Goal: Check status: Check status

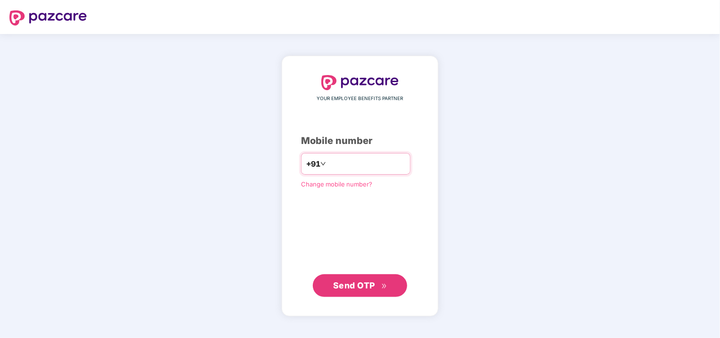
click at [341, 166] on input "number" at bounding box center [366, 163] width 77 height 15
type input "**********"
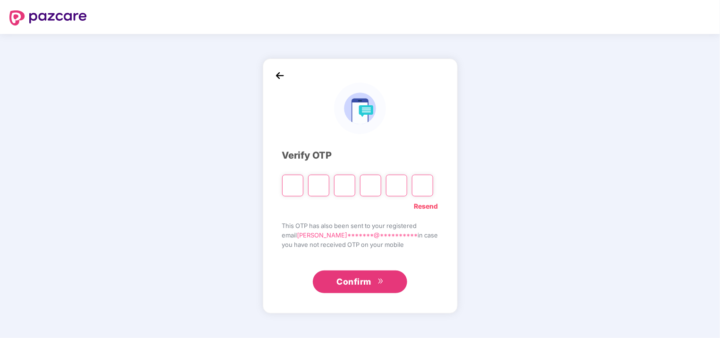
type input "*"
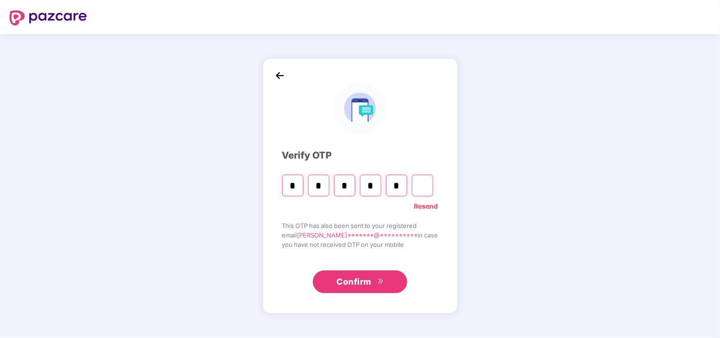
type input "*"
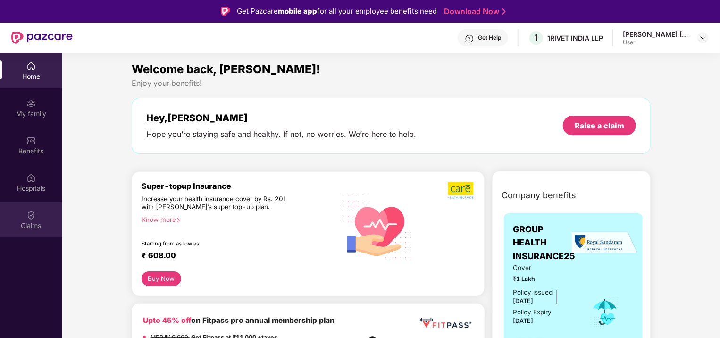
click at [25, 218] on div "Claims" at bounding box center [31, 219] width 62 height 35
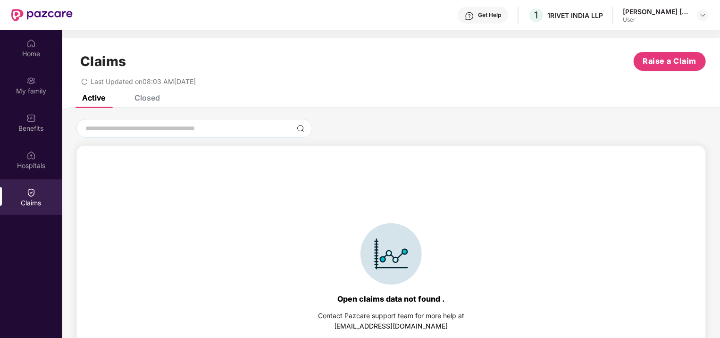
scroll to position [53, 0]
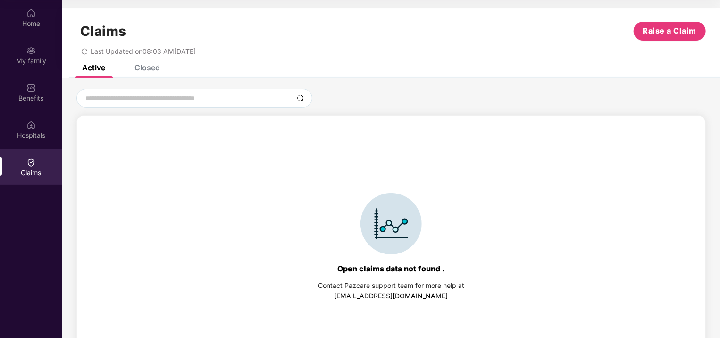
drag, startPoint x: 469, startPoint y: 164, endPoint x: 245, endPoint y: 185, distance: 224.3
click at [245, 185] on div "Open claims data not found . Contact Pazcare support team for more help at [EMA…" at bounding box center [391, 247] width 619 height 244
click at [246, 187] on div "Open claims data not found . Contact Pazcare support team for more help at [EMA…" at bounding box center [391, 247] width 619 height 244
click at [572, 254] on div "Open claims data not found . Contact Pazcare support team for more help at [EMA…" at bounding box center [391, 247] width 619 height 244
click at [145, 51] on span "Last Updated on 08:03 AM[DATE]" at bounding box center [143, 51] width 105 height 8
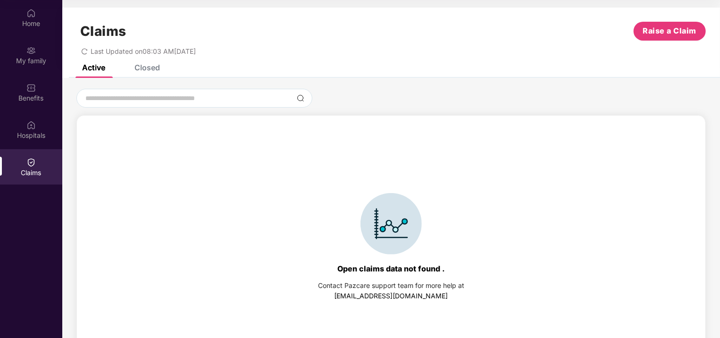
click at [145, 51] on span "Last Updated on 08:03 AM[DATE]" at bounding box center [143, 51] width 105 height 8
click at [221, 149] on div "Open claims data not found . Contact Pazcare support team for more help at [EMA…" at bounding box center [391, 247] width 619 height 244
click at [168, 45] on div "Last Updated on 08:03 AM[DATE]" at bounding box center [391, 48] width 630 height 15
click at [187, 95] on input at bounding box center [188, 98] width 209 height 10
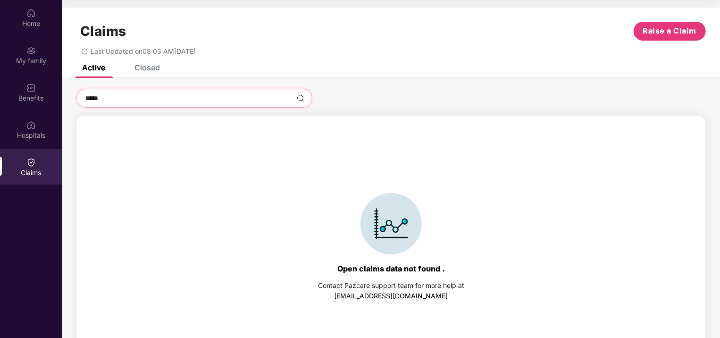
type input "*****"
click at [302, 96] on img at bounding box center [301, 98] width 8 height 8
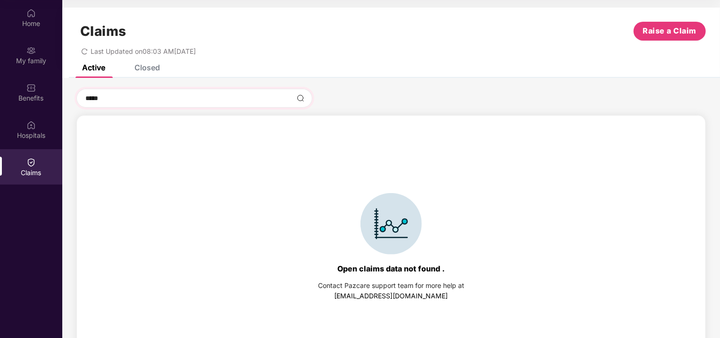
click at [302, 96] on img at bounding box center [301, 98] width 8 height 8
click at [84, 50] on icon "redo" at bounding box center [84, 51] width 7 height 7
click at [151, 70] on div "Closed" at bounding box center [147, 67] width 25 height 9
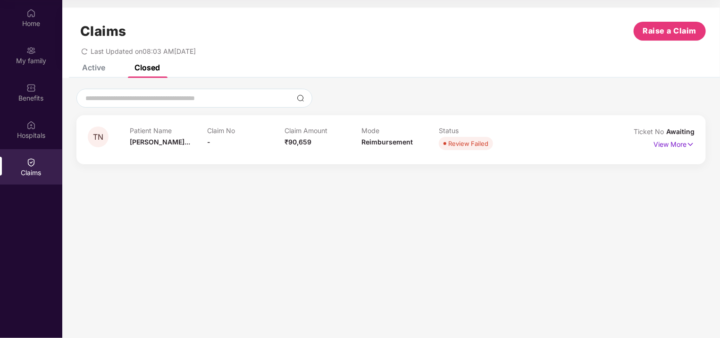
click at [100, 62] on div "Claims Raise a Claim Last Updated on 08:03 AM[DATE]" at bounding box center [391, 36] width 658 height 57
click at [91, 66] on div "Active" at bounding box center [93, 67] width 23 height 9
